Goal: Check status

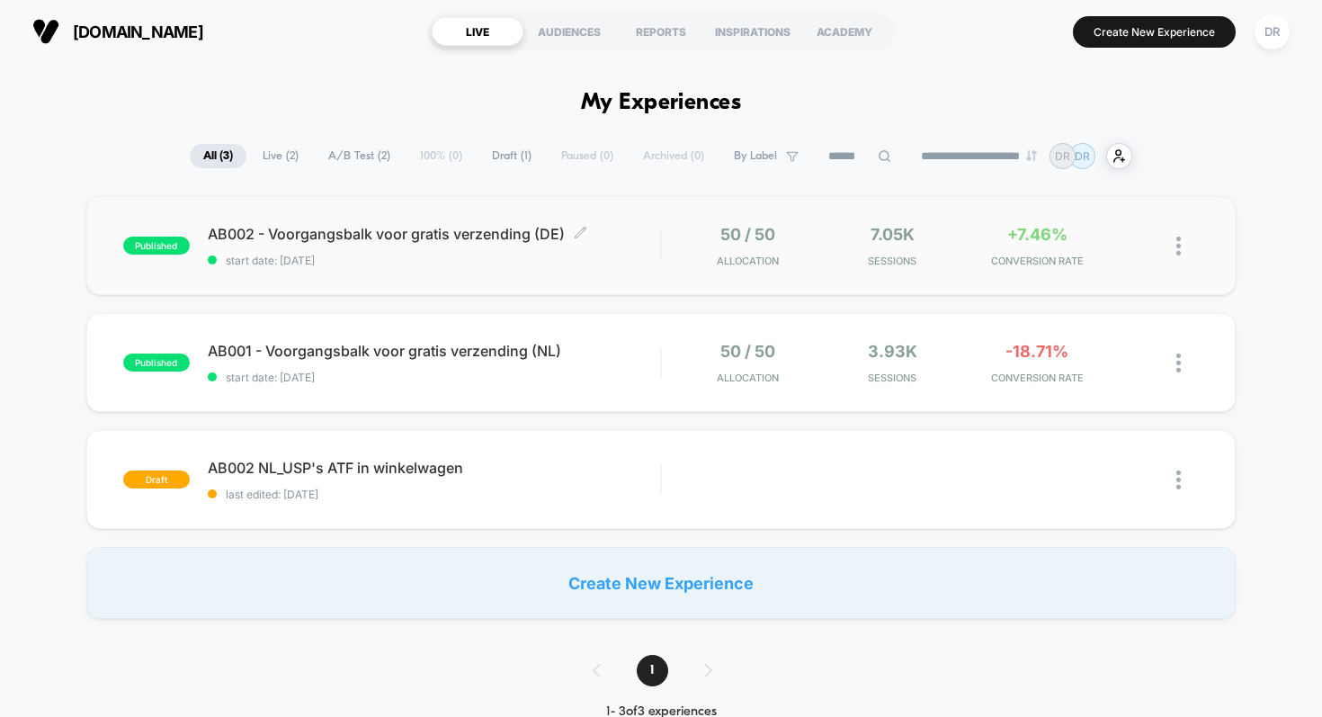
click at [502, 258] on span "start date: [DATE]" at bounding box center [434, 260] width 453 height 13
click at [416, 385] on div "published AB001 - Voorgangsbalk voor gratis verzending (NL) start date: [DATE] …" at bounding box center [661, 362] width 1150 height 99
